Goal: Information Seeking & Learning: Understand process/instructions

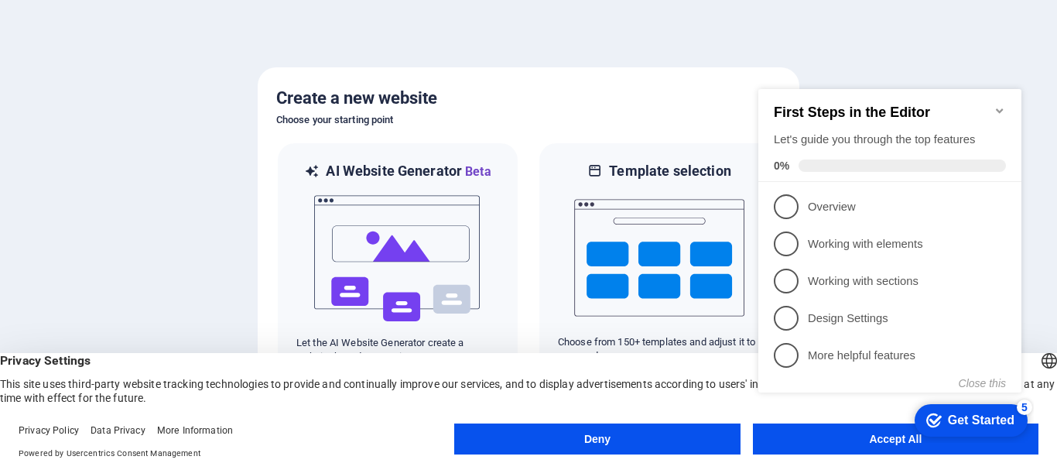
click at [803, 442] on div "checkmark Get Started 5 First Steps in the Editor Let's guide you through the t…" at bounding box center [893, 255] width 282 height 376
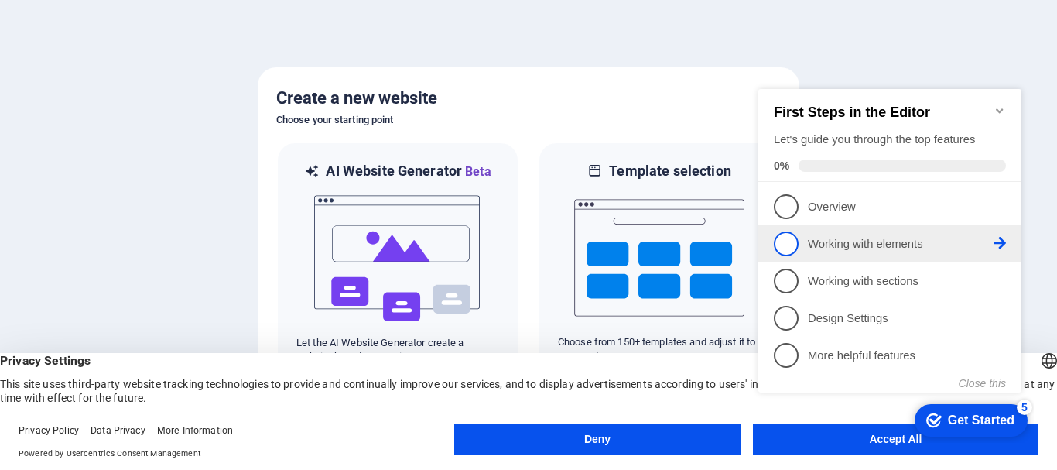
click at [848, 250] on link "2 Working with elements - incomplete" at bounding box center [890, 243] width 232 height 25
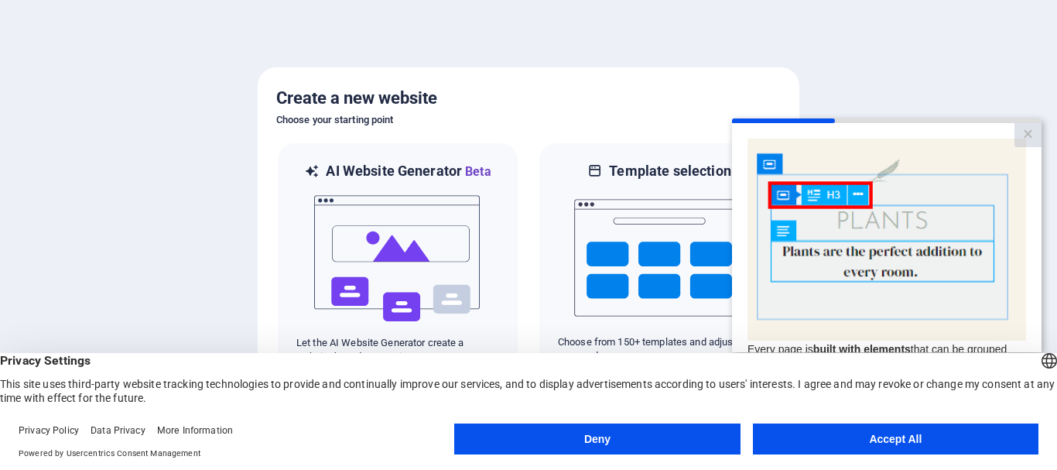
click at [863, 450] on button "Accept All" at bounding box center [896, 438] width 286 height 31
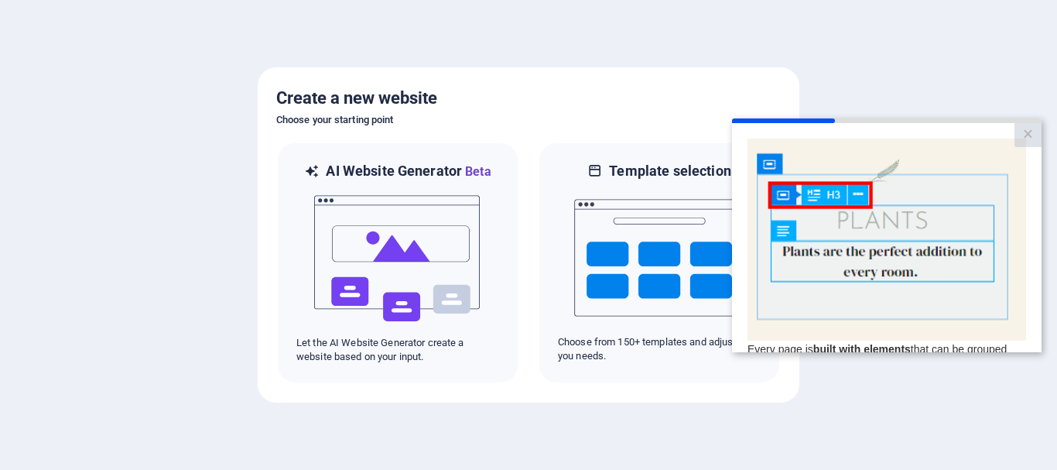
click at [1001, 417] on div "Every page is built with elements that can be grouped and nested with container…" at bounding box center [887, 329] width 279 height 382
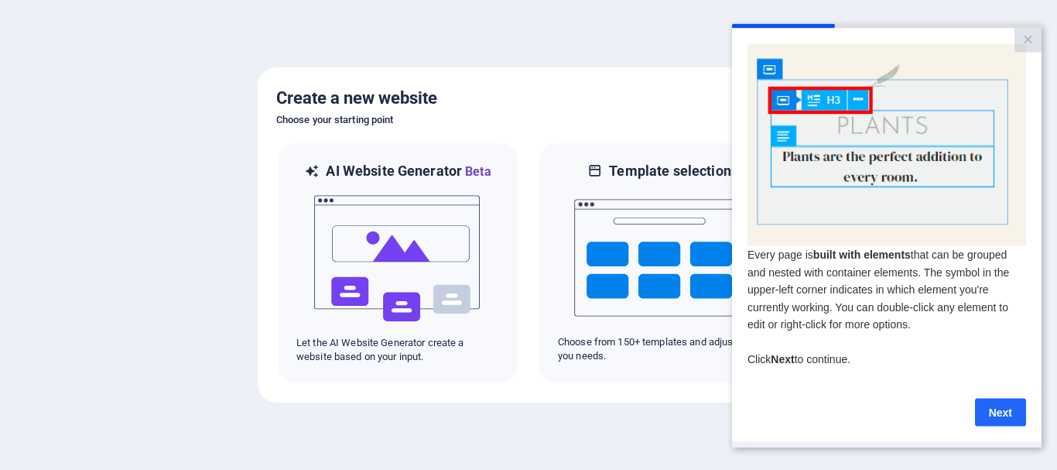
click at [1006, 413] on link "Next" at bounding box center [1000, 412] width 51 height 28
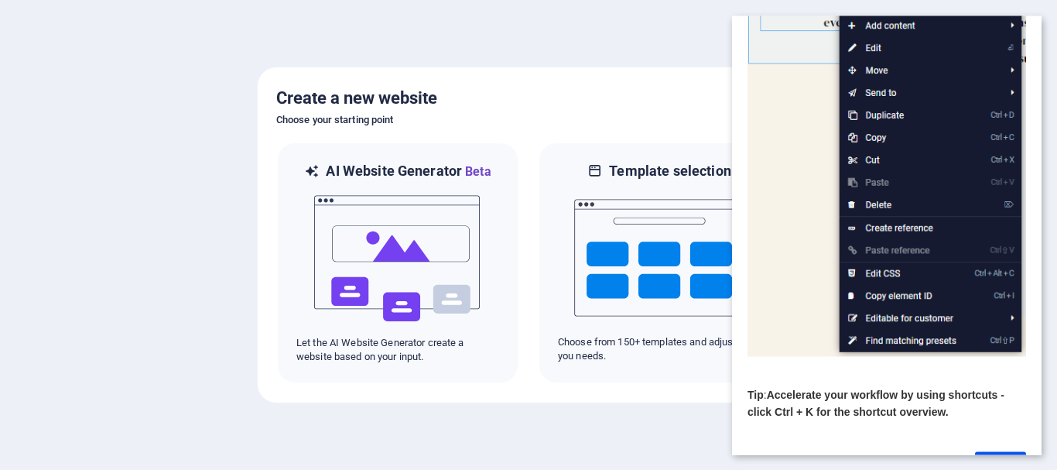
scroll to position [232, 0]
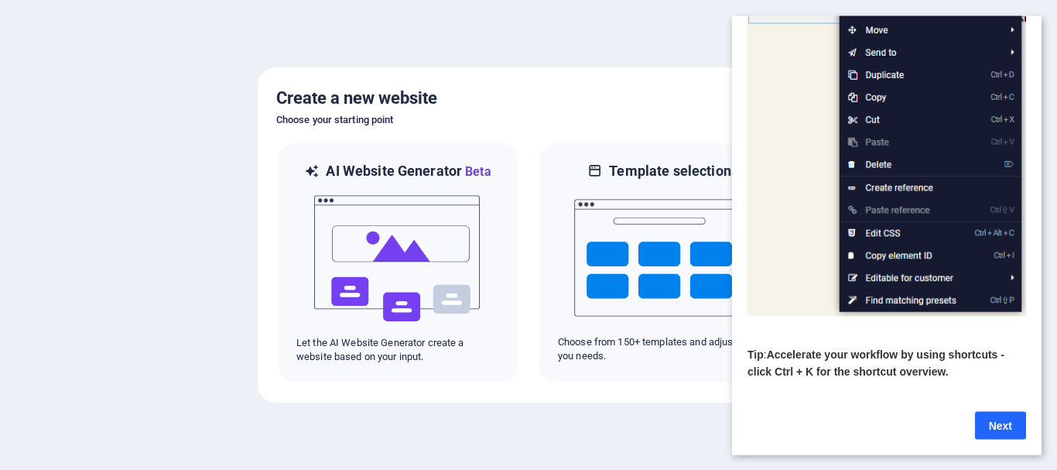
click at [1011, 415] on link "Next" at bounding box center [1000, 425] width 51 height 28
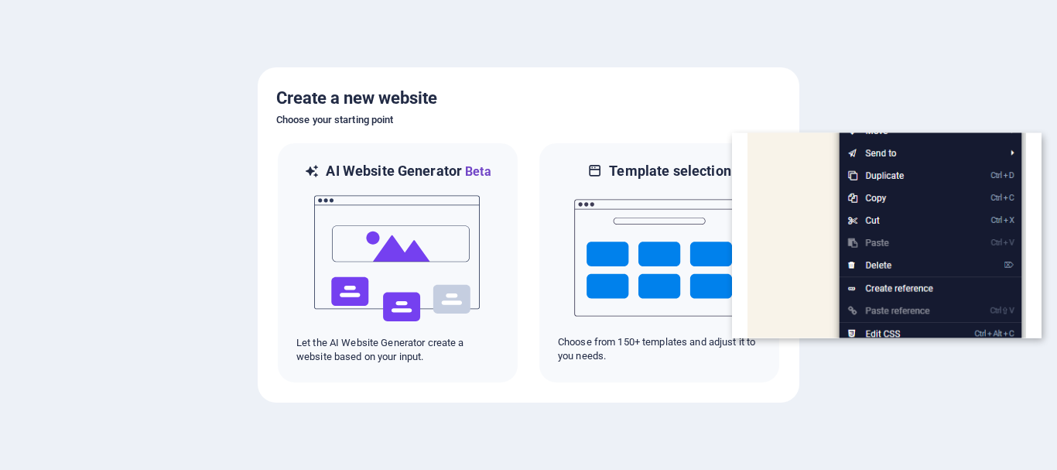
scroll to position [0, 0]
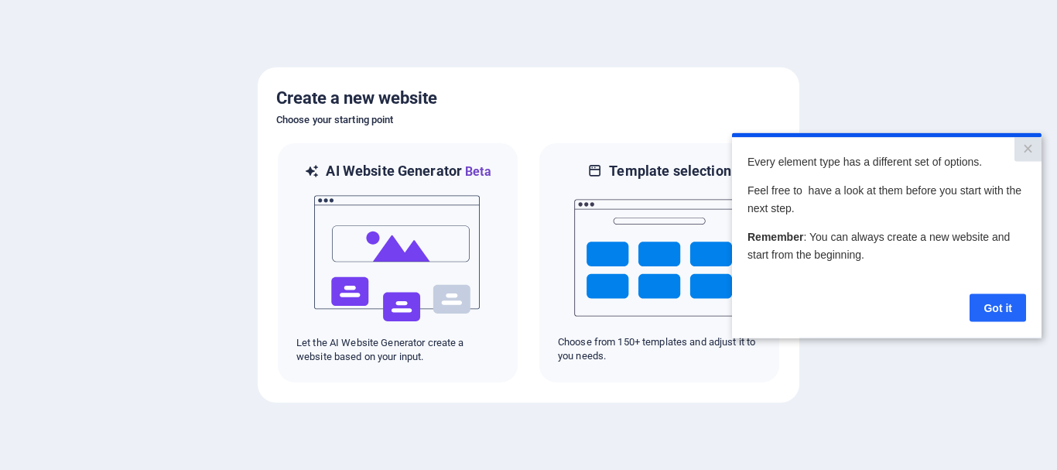
click at [1010, 317] on link "Got it" at bounding box center [998, 307] width 57 height 28
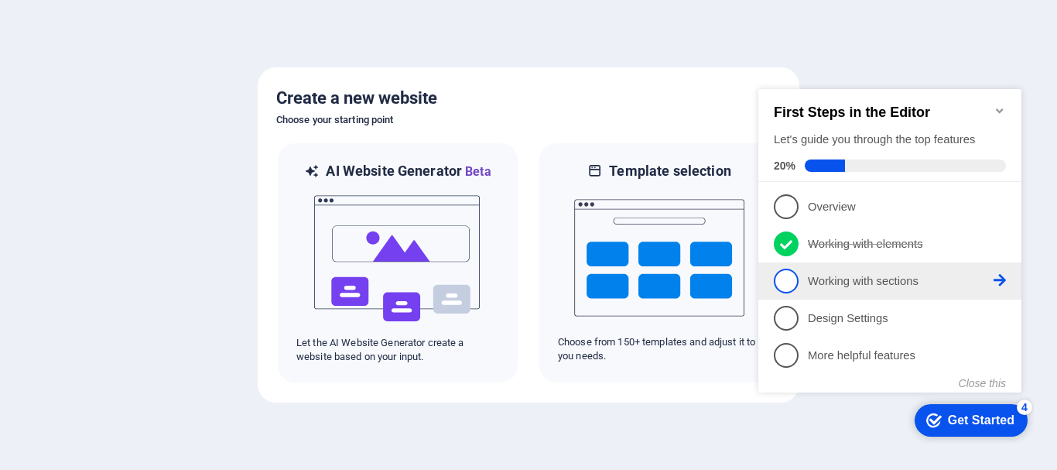
click at [890, 277] on p "Working with sections - incomplete" at bounding box center [901, 281] width 186 height 16
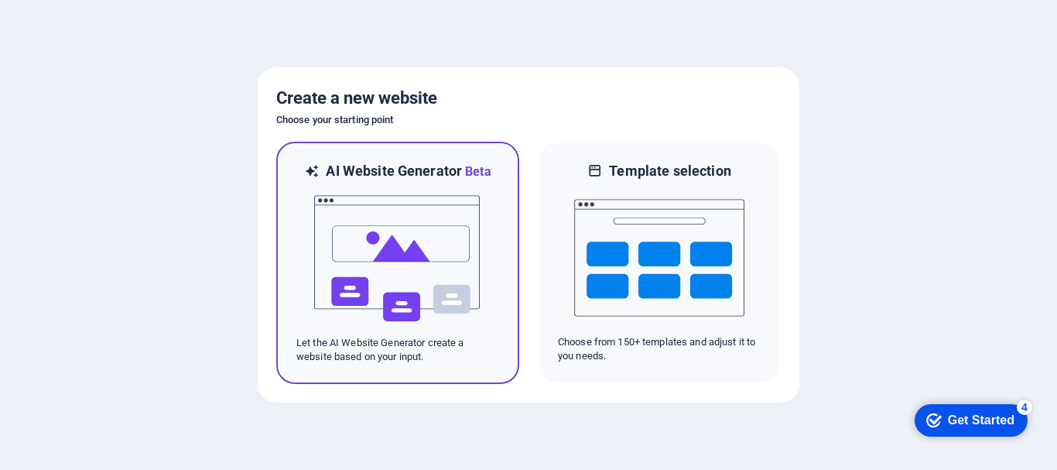
click at [481, 211] on img at bounding box center [398, 258] width 170 height 155
